Goal: Task Accomplishment & Management: Manage account settings

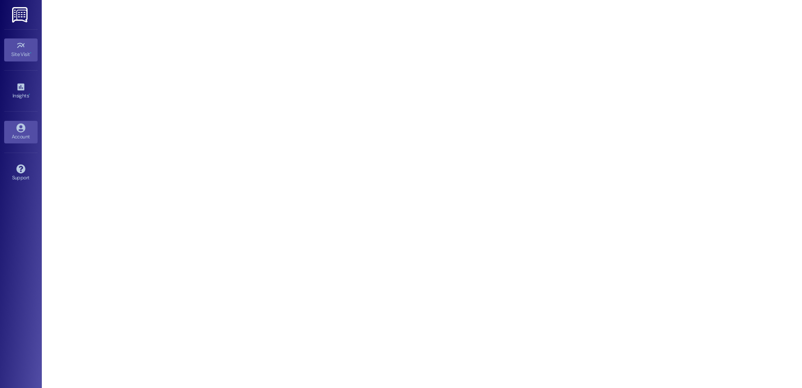
click at [25, 124] on icon at bounding box center [20, 127] width 9 height 9
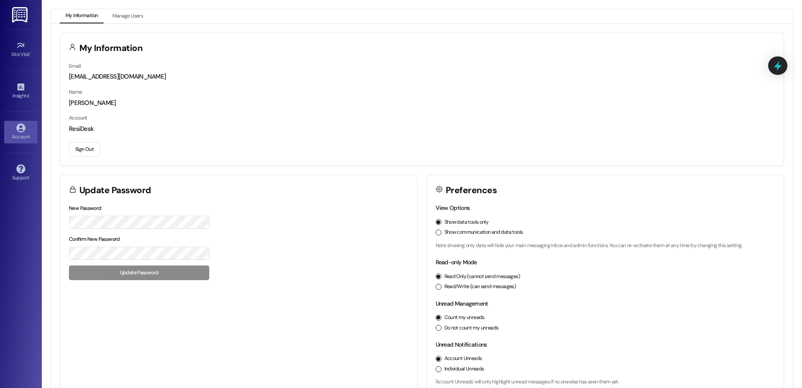
click at [92, 147] on button "Sign Out" at bounding box center [84, 149] width 31 height 15
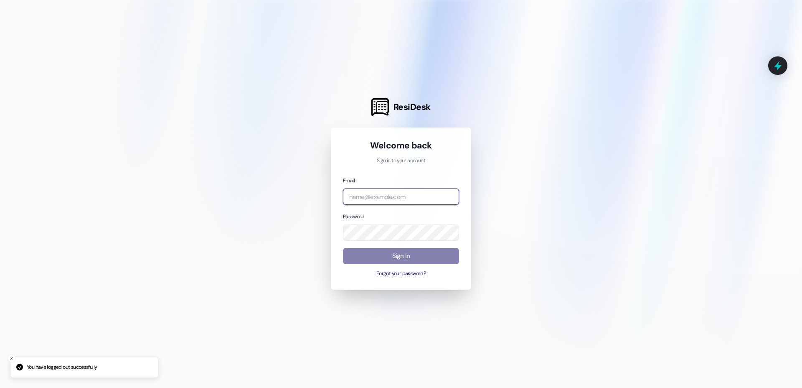
click at [365, 196] on input "email" at bounding box center [401, 196] width 116 height 16
click at [0, 387] on com-1password-button at bounding box center [0, 388] width 0 height 0
type input "a"
type input "i"
type input "[EMAIL_ADDRESS][DOMAIN_NAME]"
